Goal: Download file/media

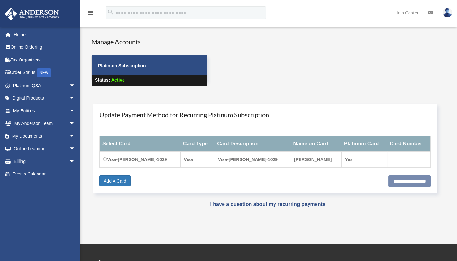
click at [30, 85] on link "Platinum Q&A arrow_drop_down" at bounding box center [44, 85] width 80 height 13
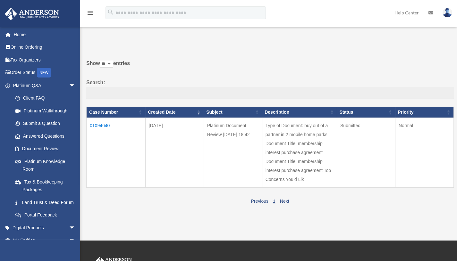
click at [34, 84] on link "Platinum Q&A arrow_drop_down" at bounding box center [42, 85] width 77 height 13
click at [69, 83] on span "arrow_drop_down" at bounding box center [75, 85] width 13 height 13
click at [69, 86] on span "arrow_drop_down" at bounding box center [75, 85] width 13 height 13
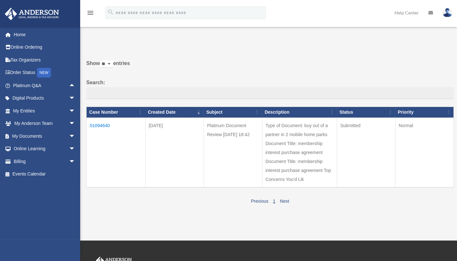
click at [22, 34] on link "Home" at bounding box center [44, 34] width 80 height 13
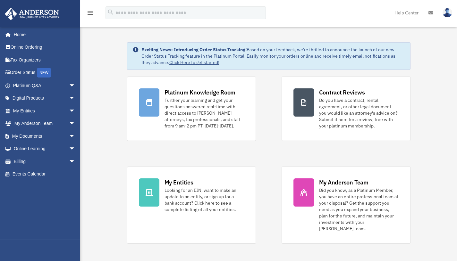
click at [28, 110] on link "My Entities arrow_drop_down" at bounding box center [44, 110] width 80 height 13
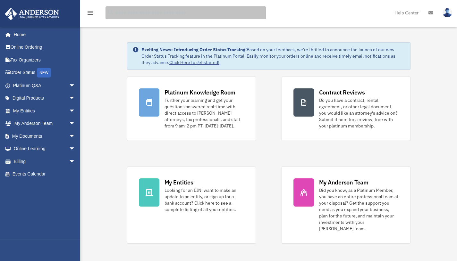
click at [122, 13] on input "search" at bounding box center [185, 12] width 160 height 13
type input "*"
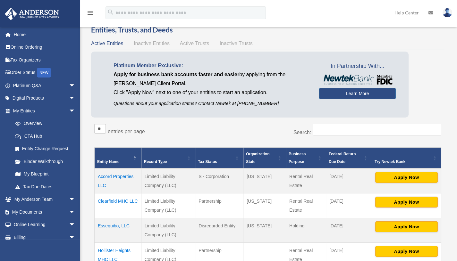
scroll to position [12, 0]
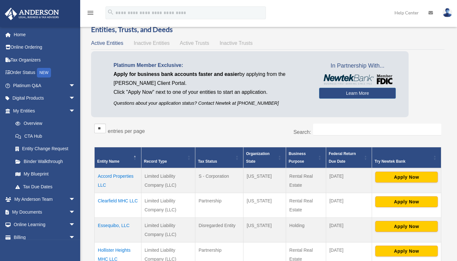
click at [266, 107] on div "Platinum Member Exclusive: Apply for business bank accounts faster and easier b…" at bounding box center [249, 84] width 317 height 66
click at [266, 106] on p "Questions about your application status? Contact Newtek at 866-820-8891" at bounding box center [211, 103] width 196 height 8
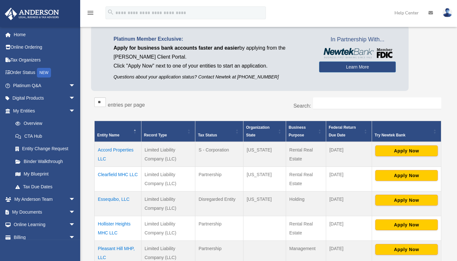
scroll to position [0, 0]
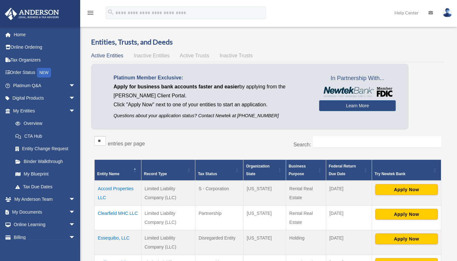
click at [309, 51] on div "Entities, Trusts, and Deeds Active Entities Inactive Entities Active Trusts Ina…" at bounding box center [267, 185] width 353 height 296
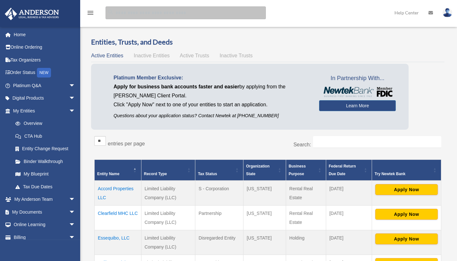
click at [153, 12] on input "search" at bounding box center [185, 12] width 160 height 13
type input "******"
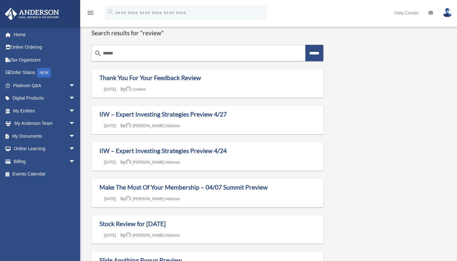
drag, startPoint x: 152, startPoint y: 55, endPoint x: 103, endPoint y: 58, distance: 49.7
click at [103, 58] on input "******" at bounding box center [198, 53] width 213 height 15
type input "*******"
click at [305, 45] on input "******" at bounding box center [314, 53] width 18 height 16
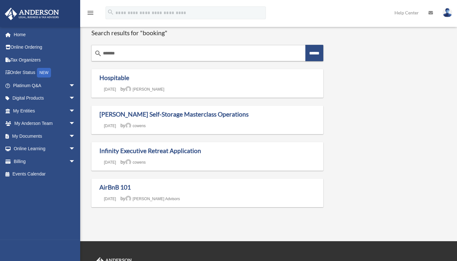
click at [314, 55] on input "******" at bounding box center [314, 53] width 18 height 16
click at [210, 119] on div "[PERSON_NAME] Self-Storage Masterclass Operations Last updated [DATE] [DATE] by…" at bounding box center [207, 120] width 216 height 19
click at [69, 139] on span "arrow_drop_down" at bounding box center [75, 136] width 13 height 13
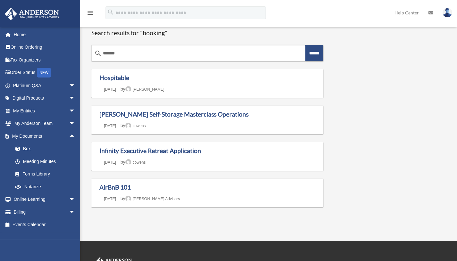
click at [69, 139] on span "arrow_drop_up" at bounding box center [75, 136] width 13 height 13
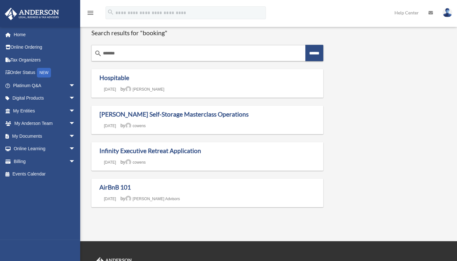
click at [69, 139] on span "arrow_drop_down" at bounding box center [75, 136] width 13 height 13
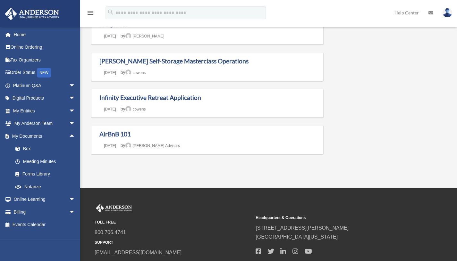
scroll to position [51, 0]
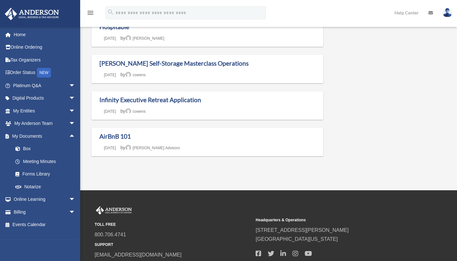
click at [31, 149] on link "Box" at bounding box center [47, 149] width 76 height 13
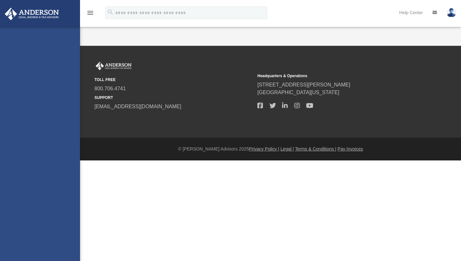
click at [29, 147] on div "[EMAIL_ADDRESS][DOMAIN_NAME] Sign Out [EMAIL_ADDRESS][DOMAIN_NAME] Home Online …" at bounding box center [40, 157] width 80 height 261
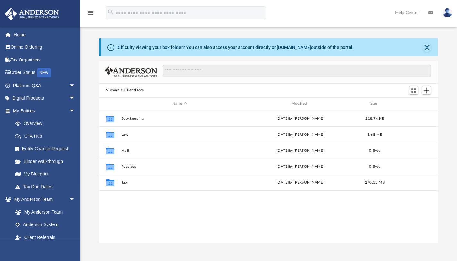
scroll to position [141, 334]
click at [427, 47] on button "Close" at bounding box center [426, 47] width 9 height 9
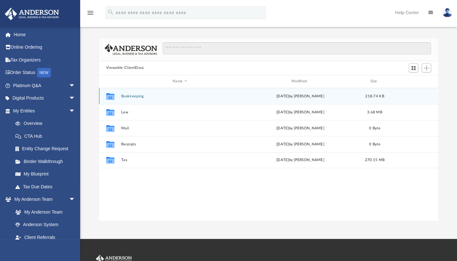
click at [111, 98] on icon "grid" at bounding box center [110, 96] width 8 height 7
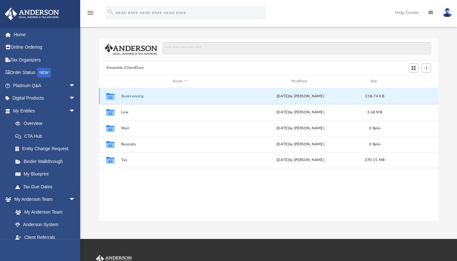
click at [112, 99] on icon "Collaborated Folder" at bounding box center [110, 96] width 10 height 10
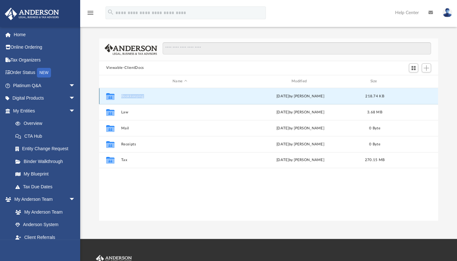
click at [112, 99] on icon "Collaborated Folder" at bounding box center [110, 96] width 10 height 10
click at [106, 96] on icon "grid" at bounding box center [110, 97] width 8 height 5
click at [109, 96] on icon "grid" at bounding box center [110, 96] width 8 height 7
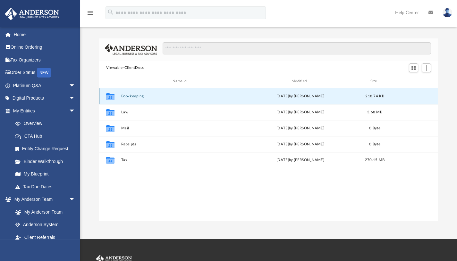
click at [110, 97] on icon "grid" at bounding box center [110, 97] width 8 height 5
click at [127, 97] on button "Bookkeeping" at bounding box center [180, 96] width 118 height 4
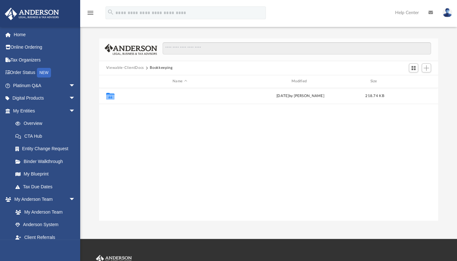
click at [128, 95] on button "2024 1099" at bounding box center [180, 96] width 118 height 4
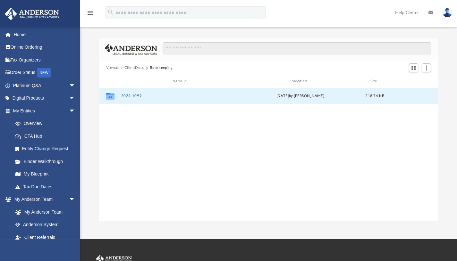
click at [128, 95] on button "2024 1099" at bounding box center [180, 96] width 118 height 4
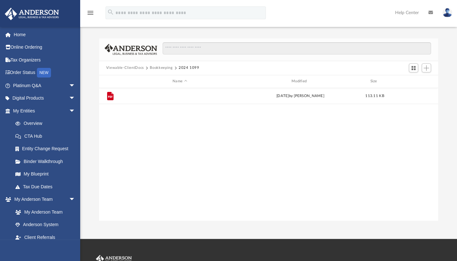
click at [128, 95] on button "2024 1099-NEC Accord Properties LLC - [PERSON_NAME].pdf" at bounding box center [180, 96] width 118 height 4
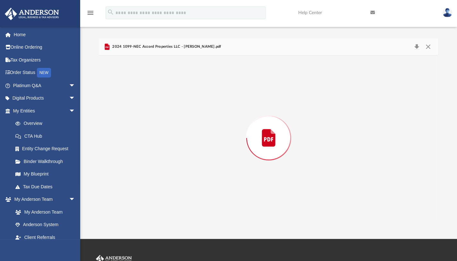
click at [128, 95] on div "Preview" at bounding box center [268, 137] width 339 height 165
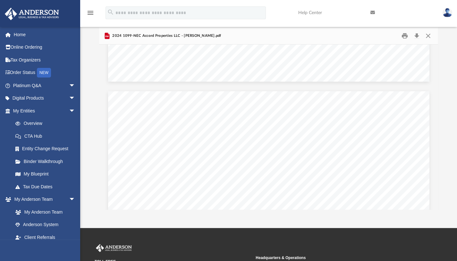
scroll to position [1190, 0]
